Goal: Transaction & Acquisition: Download file/media

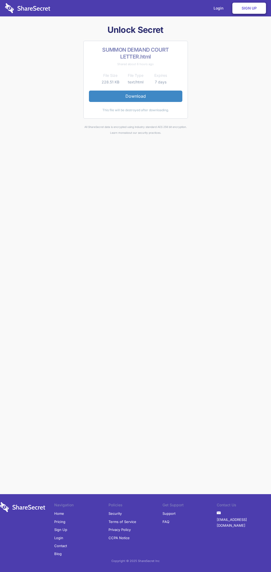
click at [135, 96] on link "Download" at bounding box center [135, 95] width 93 height 11
